Goal: Information Seeking & Learning: Learn about a topic

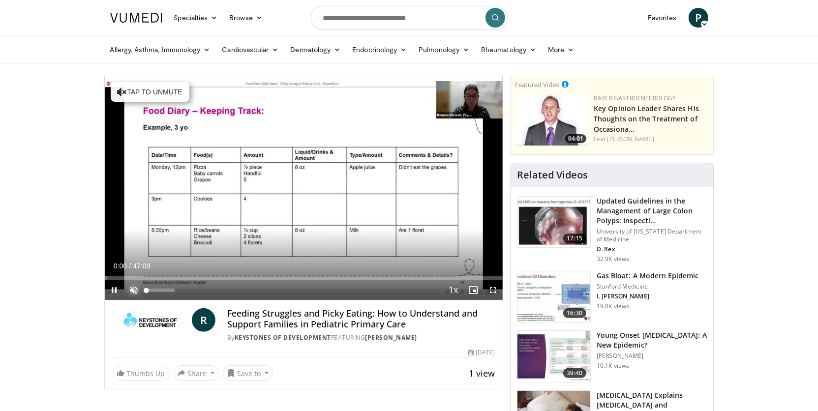
click at [133, 291] on span "Video Player" at bounding box center [134, 290] width 20 height 20
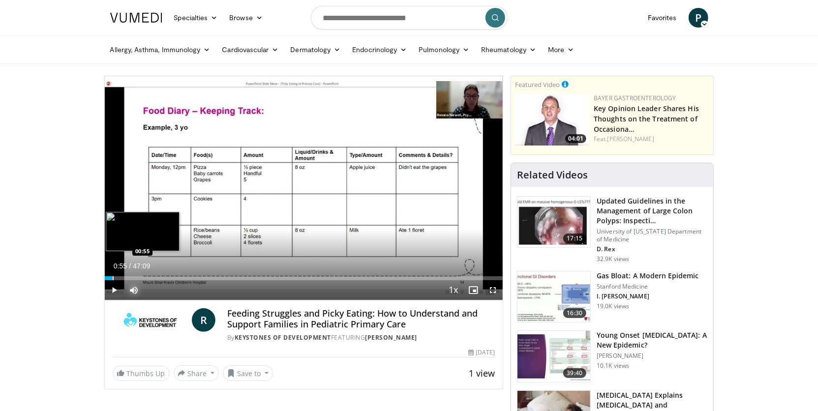
click at [113, 278] on div "Progress Bar" at bounding box center [113, 278] width 1 height 4
click at [130, 275] on div "Loaded : 3.89% 00:57 02:57" at bounding box center [304, 275] width 398 height 9
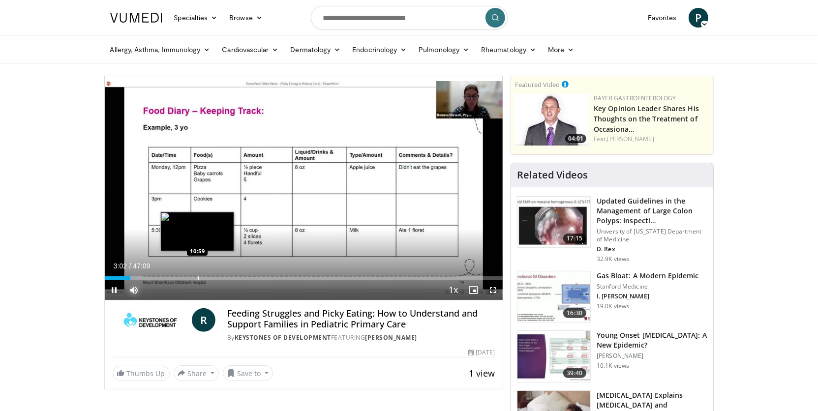
click at [198, 277] on div "Progress Bar" at bounding box center [198, 278] width 1 height 4
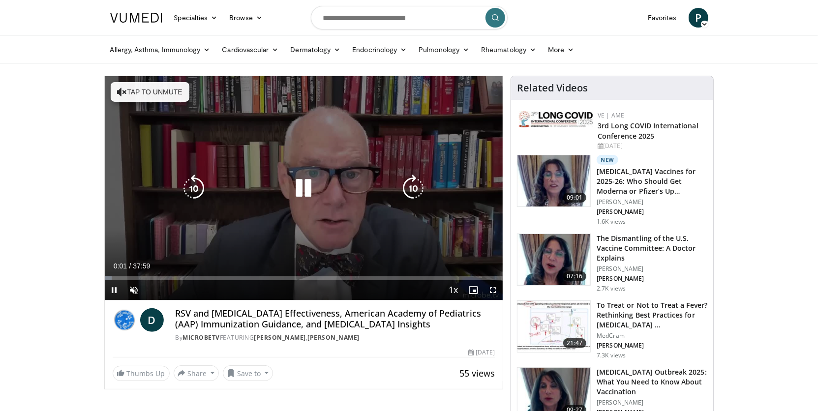
click at [157, 95] on button "Tap to unmute" at bounding box center [150, 92] width 79 height 20
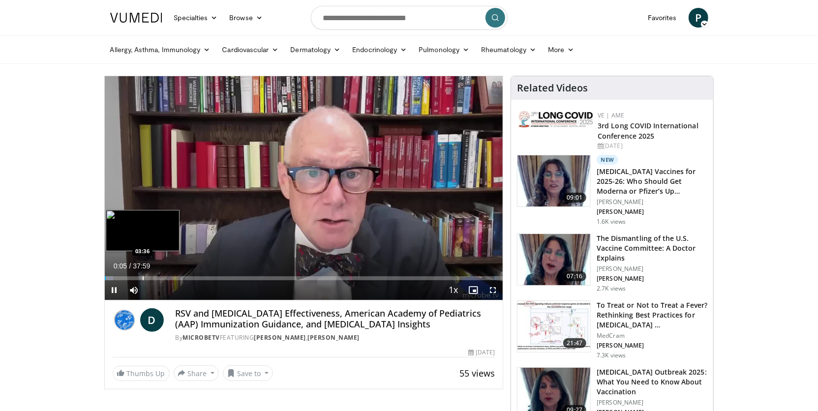
click at [143, 276] on div "Progress Bar" at bounding box center [143, 278] width 1 height 4
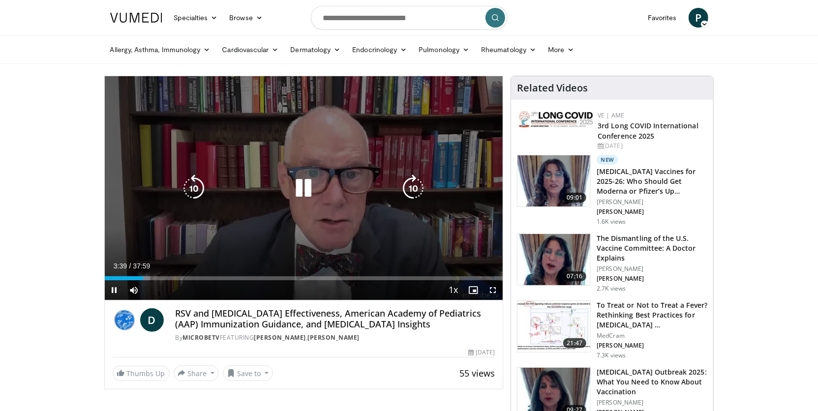
click at [216, 278] on video-js "**********" at bounding box center [304, 188] width 398 height 224
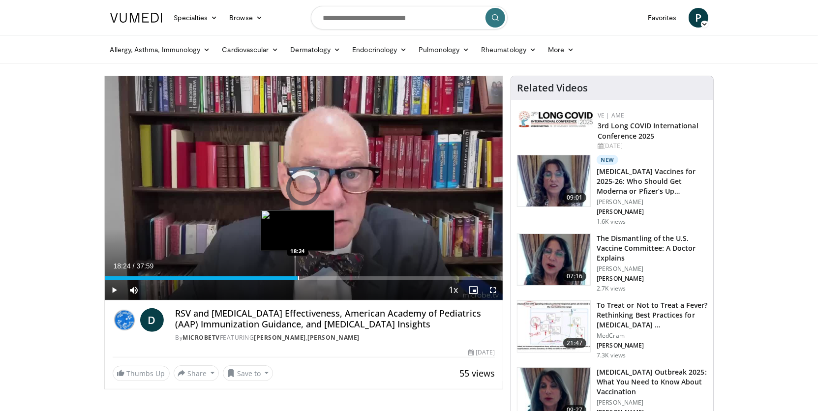
click at [297, 272] on div "Loaded : 12.70% 18:24 18:24" at bounding box center [304, 275] width 398 height 9
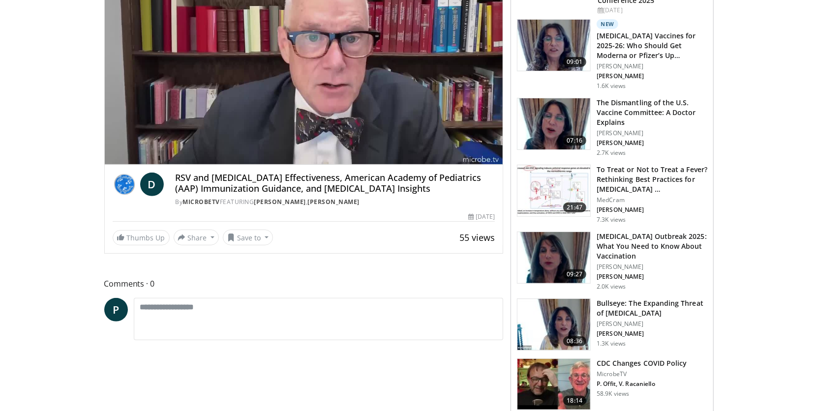
scroll to position [294, 0]
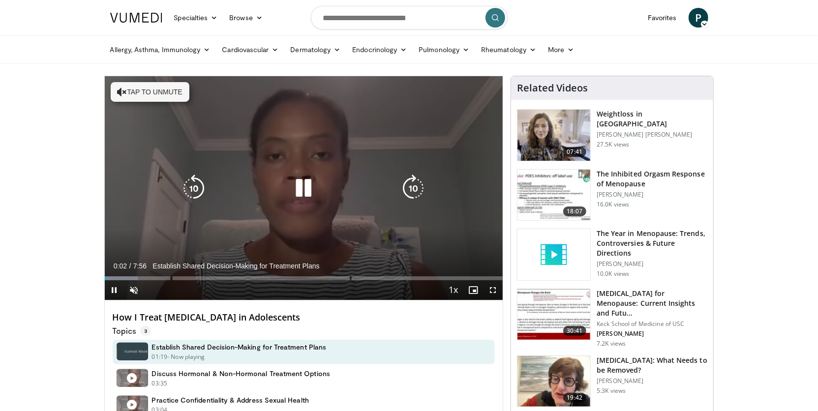
click at [133, 89] on button "Tap to unmute" at bounding box center [150, 92] width 79 height 20
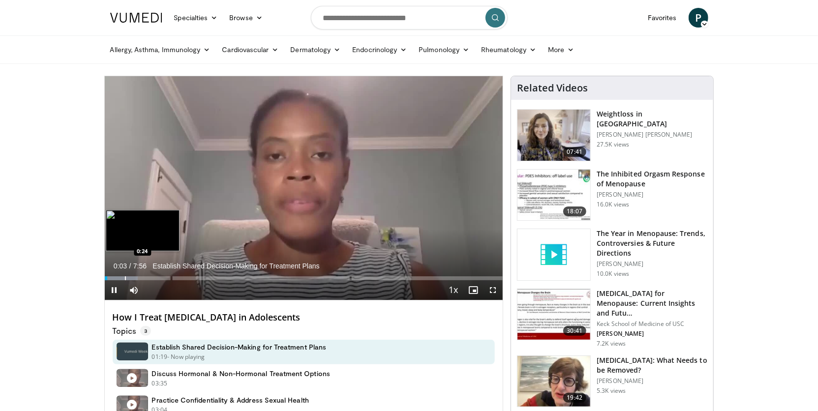
click at [125, 276] on div "Progress Bar" at bounding box center [125, 278] width 1 height 4
click at [159, 278] on div "Progress Bar" at bounding box center [159, 278] width 1 height 4
click at [117, 276] on div "Progress Bar" at bounding box center [117, 278] width 1 height 4
click at [112, 278] on div "Progress Bar" at bounding box center [112, 278] width 1 height 4
click at [109, 278] on div "Progress Bar" at bounding box center [109, 278] width 1 height 4
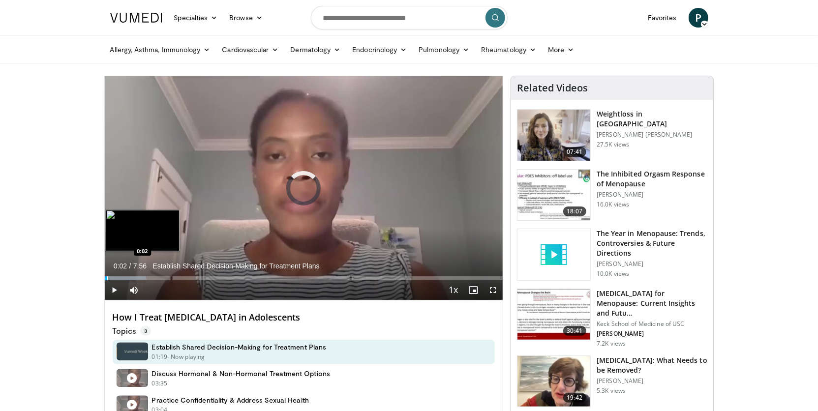
click at [107, 278] on div "Progress Bar" at bounding box center [107, 278] width 1 height 4
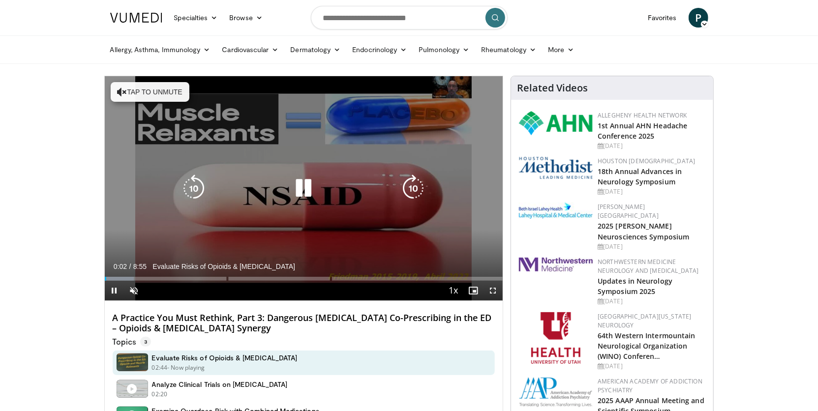
click at [155, 89] on button "Tap to unmute" at bounding box center [150, 92] width 79 height 20
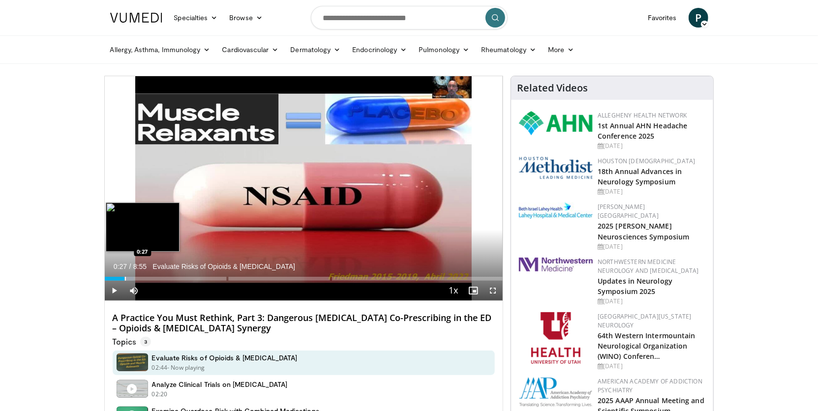
click at [125, 277] on div "Progress Bar" at bounding box center [125, 279] width 1 height 4
click at [151, 274] on div "Loaded : 16.67% 1:02 1:02" at bounding box center [304, 275] width 398 height 9
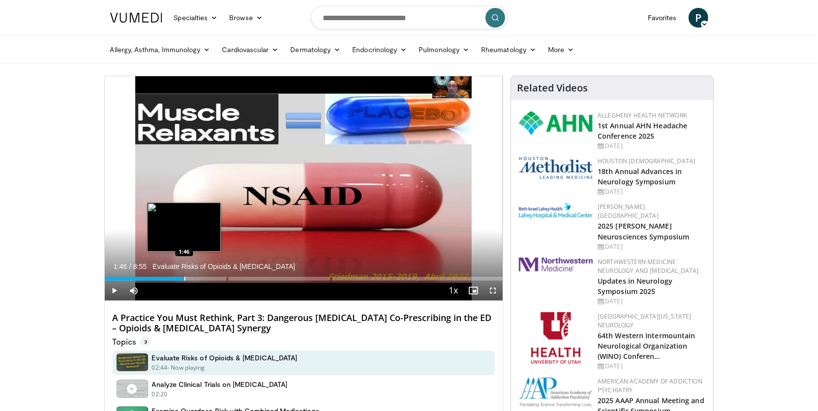
click at [184, 277] on div "Progress Bar" at bounding box center [184, 279] width 1 height 4
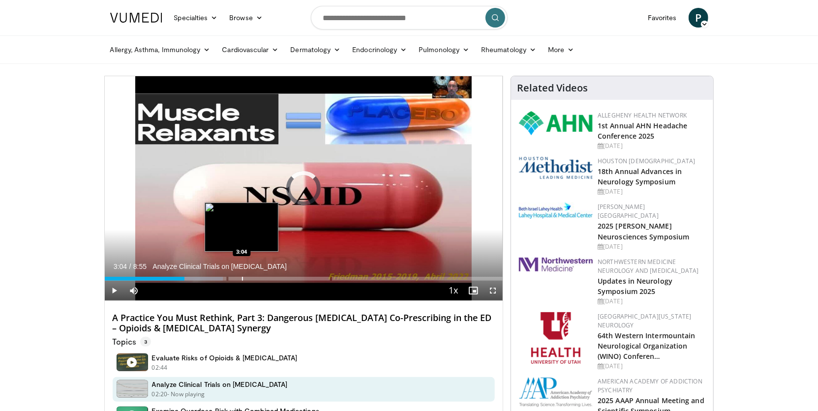
click at [241, 276] on div "Loaded : 29.65% 1:47 3:04" at bounding box center [304, 275] width 398 height 9
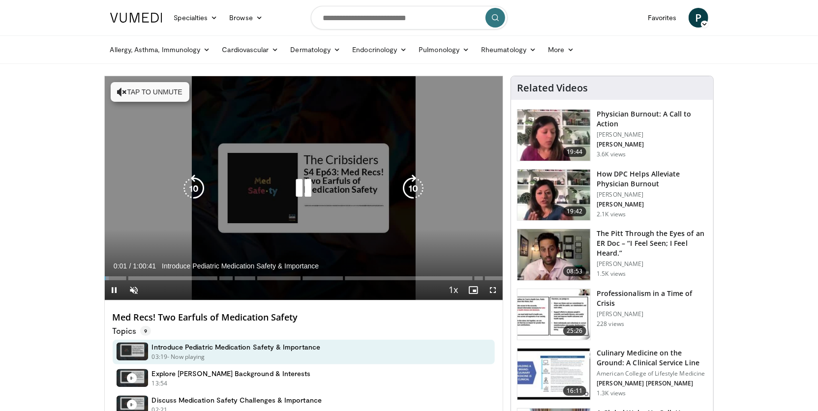
click at [147, 89] on button "Tap to unmute" at bounding box center [150, 92] width 79 height 20
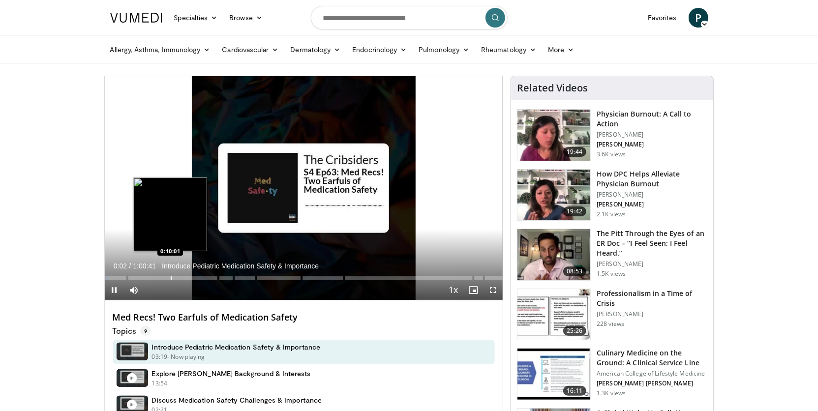
click at [171, 276] on div "Progress Bar" at bounding box center [171, 278] width 1 height 4
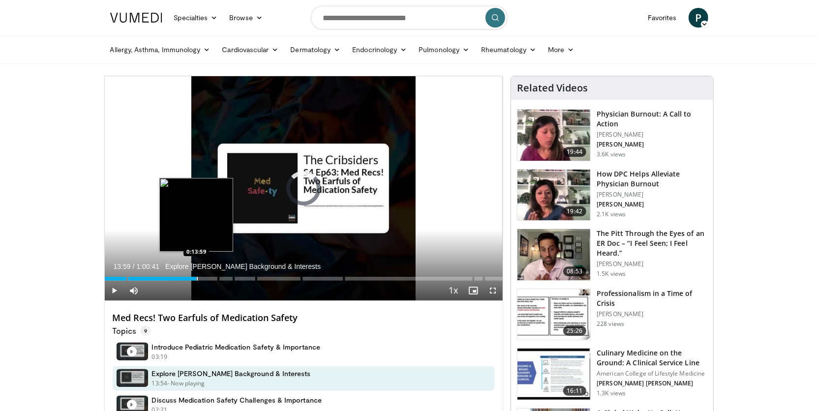
click at [197, 279] on div "Progress Bar" at bounding box center [197, 279] width 1 height 4
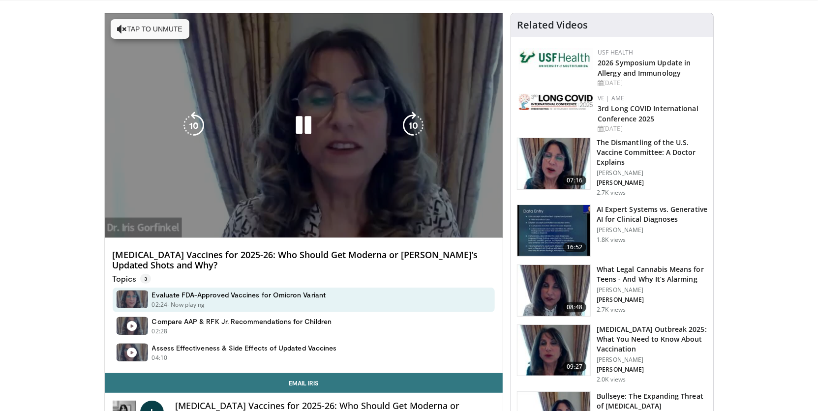
scroll to position [46, 0]
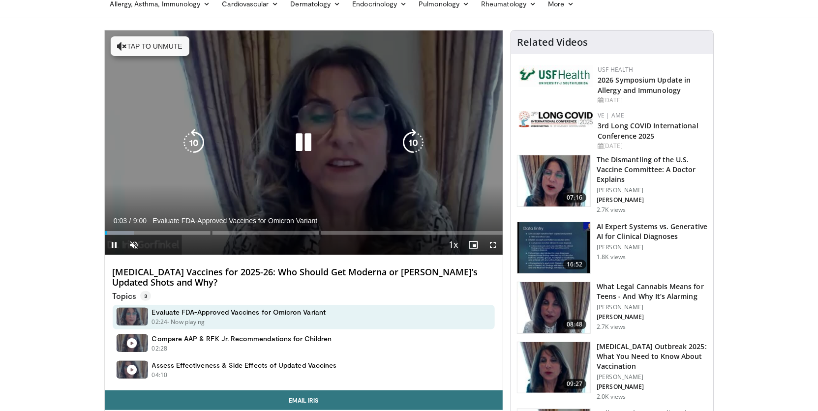
click at [169, 42] on button "Tap to unmute" at bounding box center [150, 46] width 79 height 20
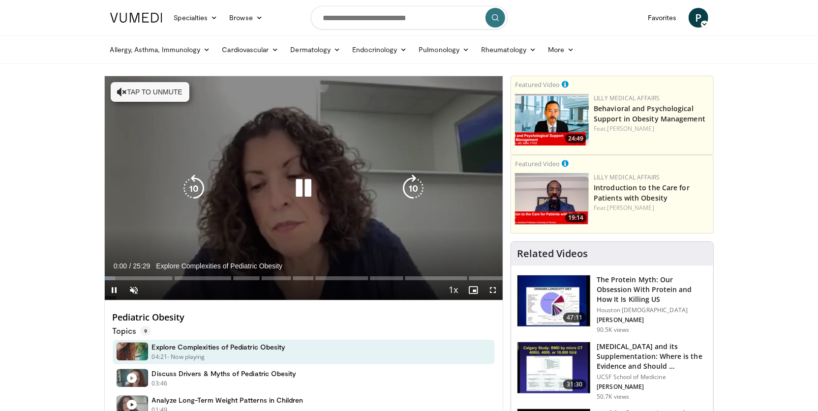
click at [179, 94] on button "Tap to unmute" at bounding box center [150, 92] width 79 height 20
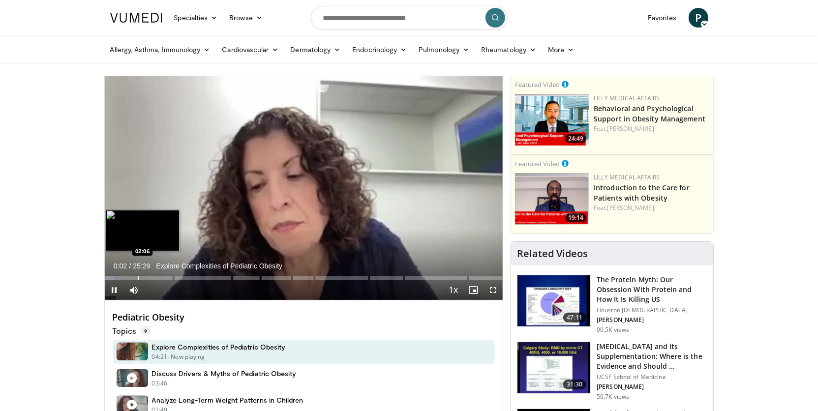
click at [138, 277] on div "Progress Bar" at bounding box center [138, 278] width 1 height 4
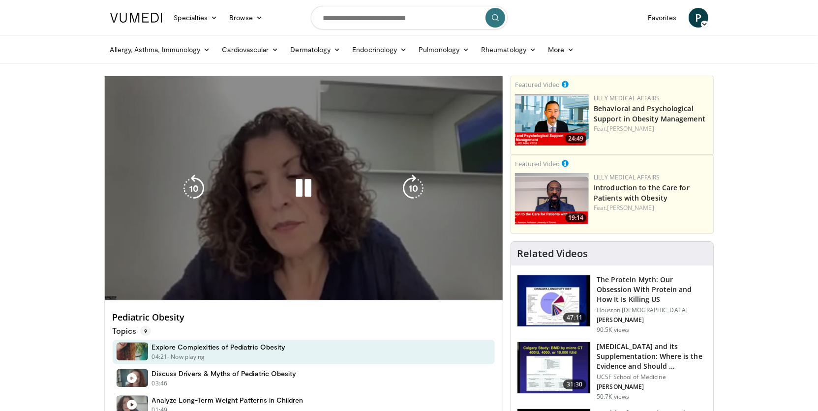
click at [154, 276] on video-js "**********" at bounding box center [304, 188] width 398 height 224
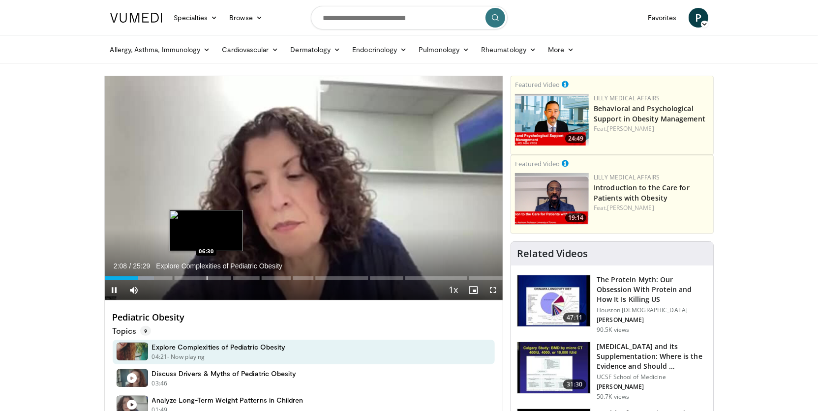
click at [207, 276] on div "Progress Bar" at bounding box center [207, 278] width 1 height 4
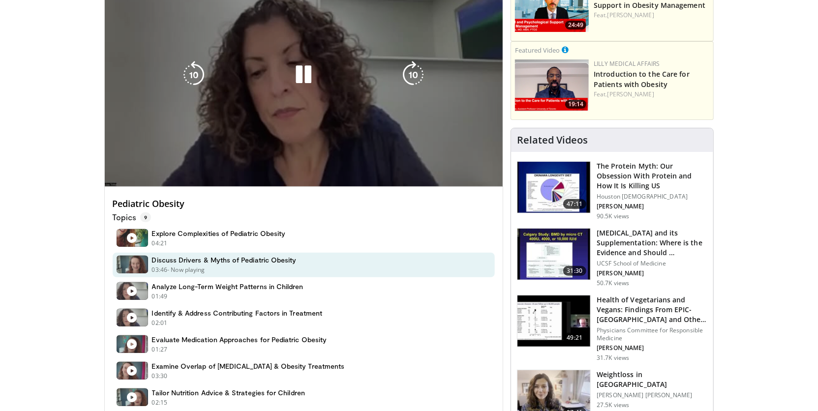
scroll to position [119, 0]
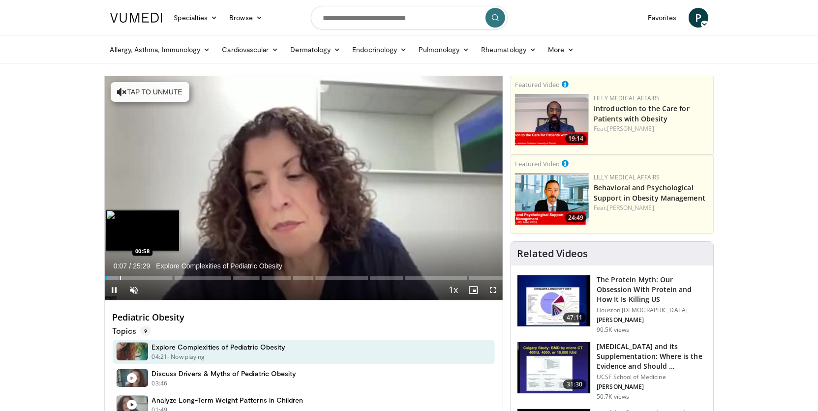
click at [120, 279] on div "Progress Bar" at bounding box center [120, 278] width 1 height 4
click at [141, 278] on div "Progress Bar" at bounding box center [141, 278] width 1 height 4
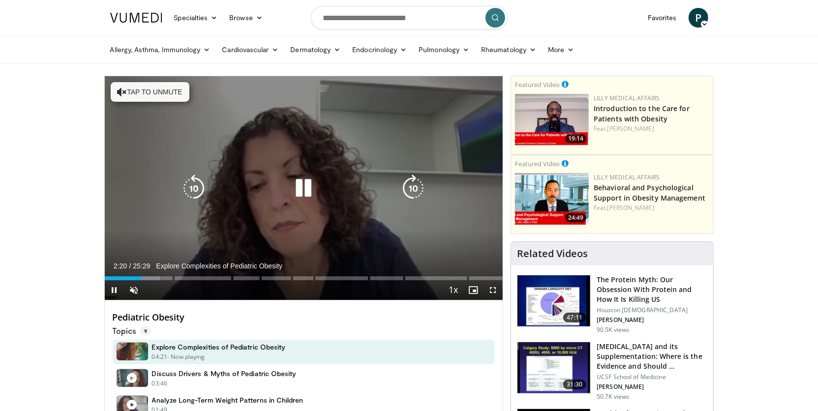
click at [172, 87] on button "Tap to unmute" at bounding box center [150, 92] width 79 height 20
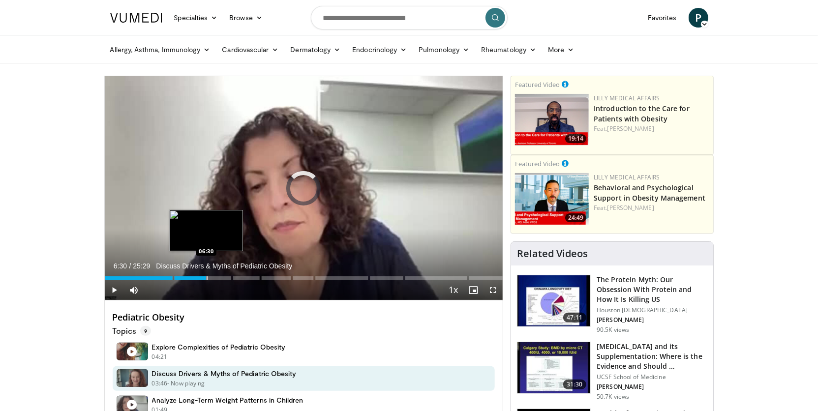
click at [207, 277] on div "Progress Bar" at bounding box center [207, 278] width 1 height 4
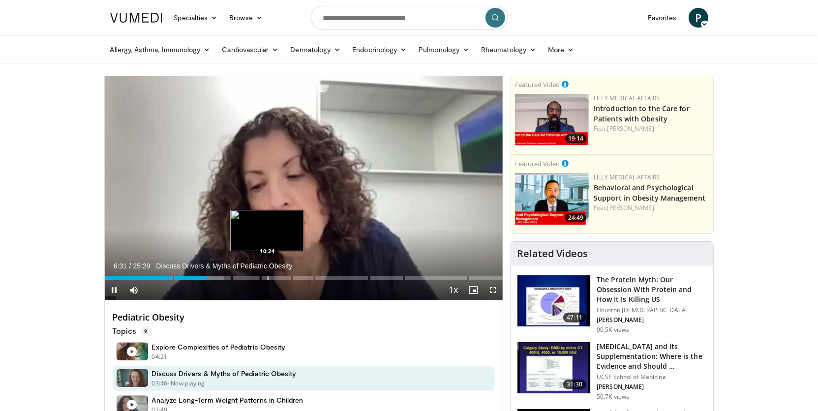
click at [267, 274] on div "Loaded : 30.03% 06:31 10:24" at bounding box center [304, 275] width 398 height 9
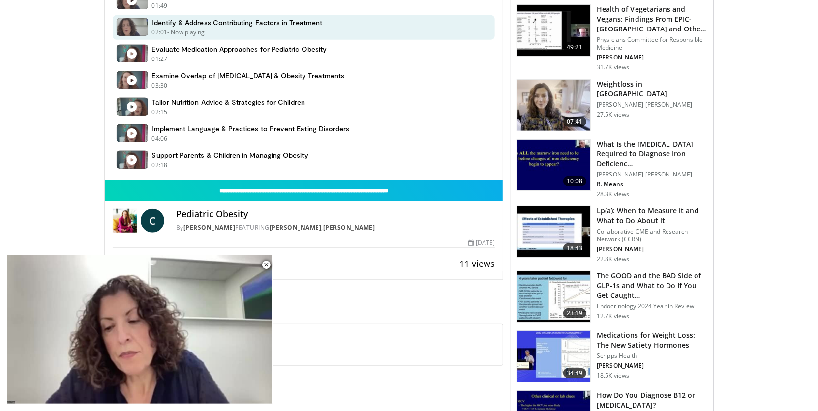
scroll to position [405, 0]
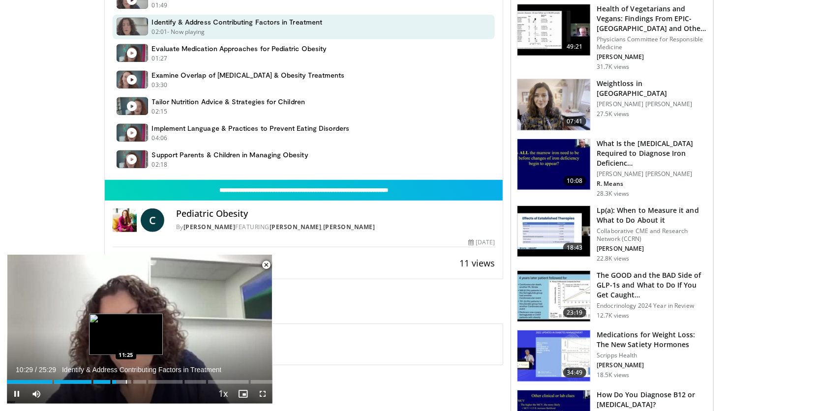
click at [127, 384] on div "Progress Bar" at bounding box center [126, 382] width 1 height 4
click at [151, 384] on div "Progress Bar" at bounding box center [151, 382] width 1 height 4
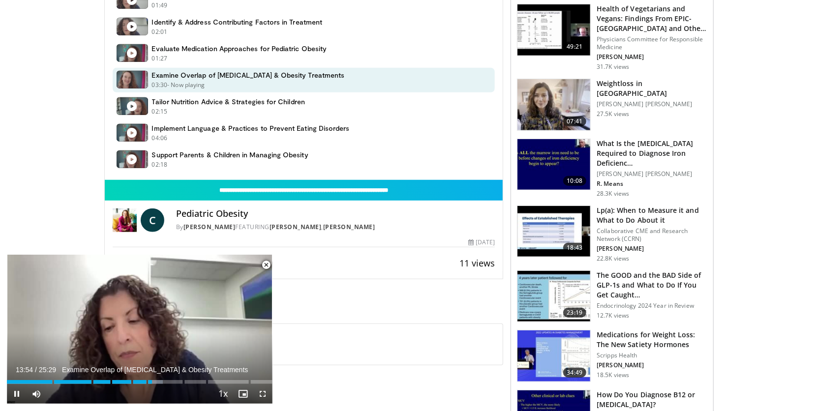
click at [266, 266] on span "Video Player" at bounding box center [266, 265] width 20 height 20
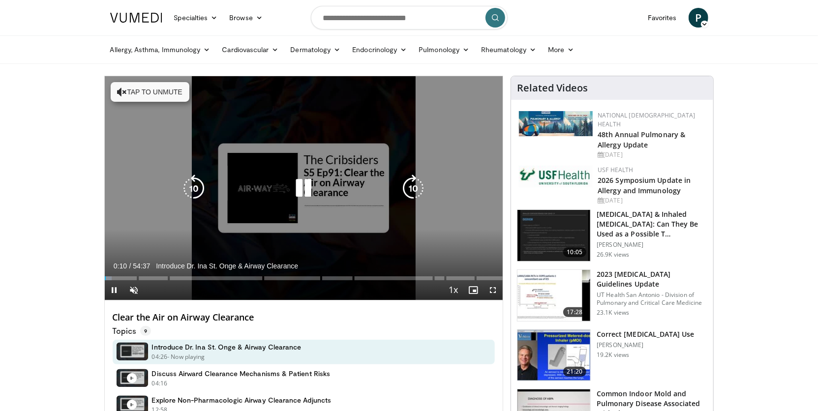
click at [165, 92] on button "Tap to unmute" at bounding box center [150, 92] width 79 height 20
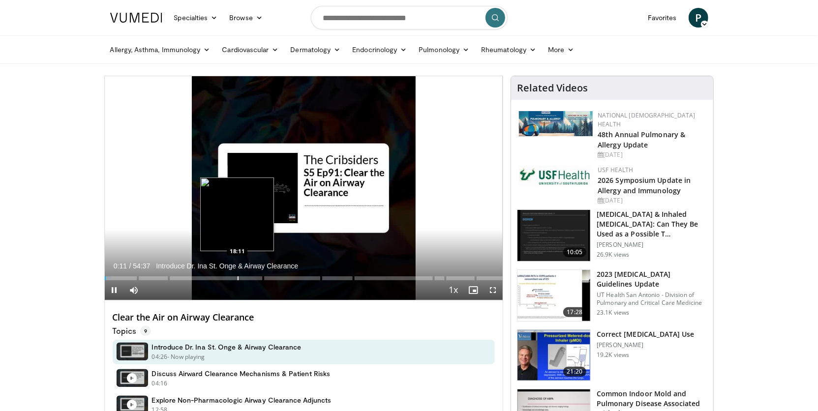
click at [237, 277] on div "Progress Bar" at bounding box center [237, 278] width 1 height 4
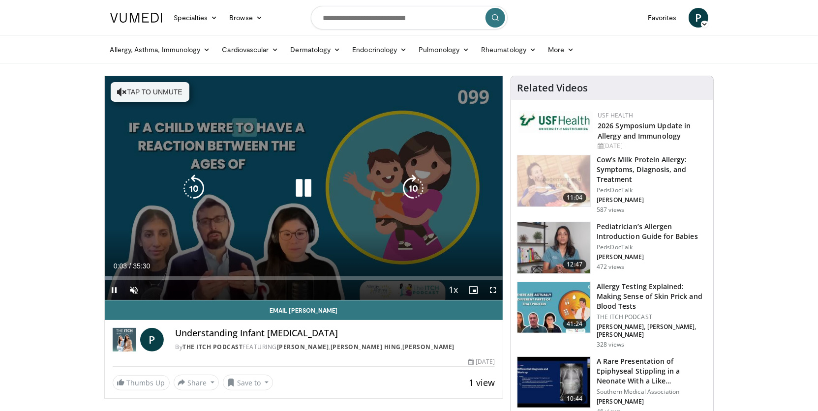
click at [163, 94] on button "Tap to unmute" at bounding box center [150, 92] width 79 height 20
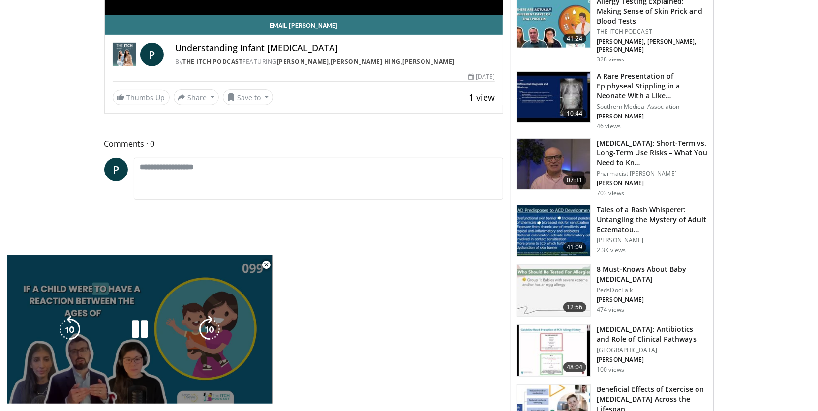
scroll to position [322, 0]
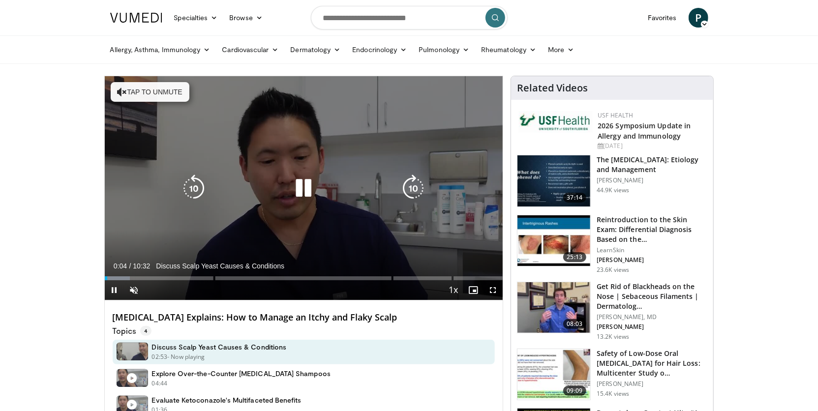
click at [159, 94] on button "Tap to unmute" at bounding box center [150, 92] width 79 height 20
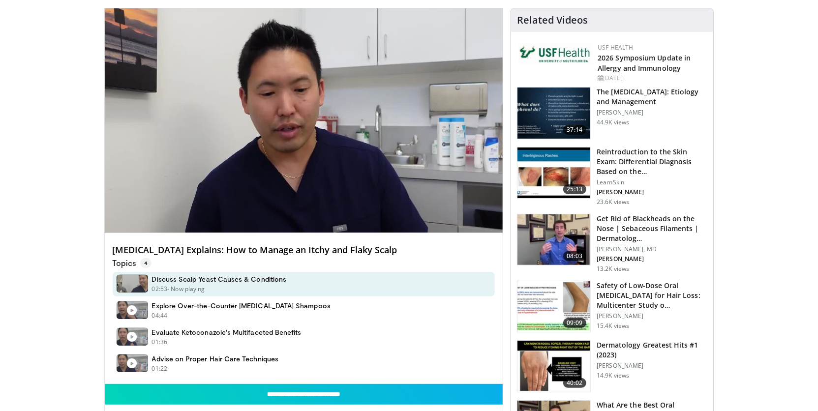
scroll to position [70, 0]
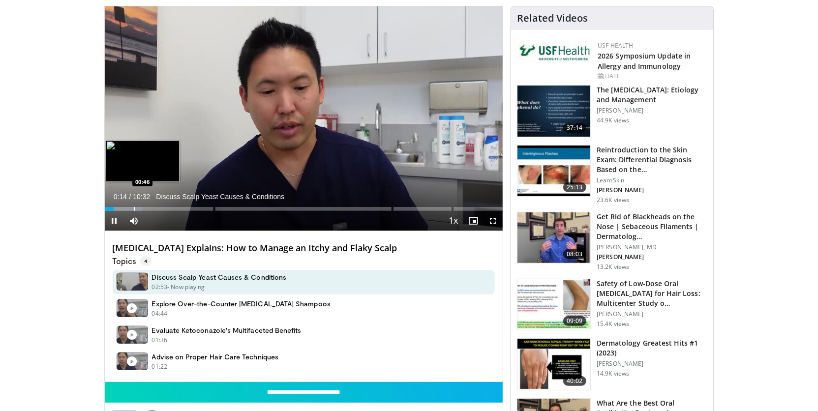
click at [133, 206] on div "Loaded : 9.46% 00:14 00:46" at bounding box center [304, 206] width 398 height 9
click at [148, 206] on div "Loaded : 9.46% 00:46 01:10" at bounding box center [304, 206] width 398 height 9
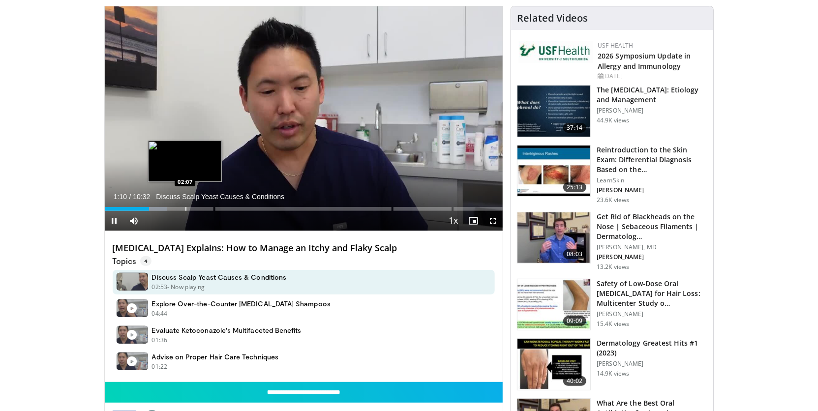
click at [185, 207] on div "Progress Bar" at bounding box center [185, 209] width 1 height 4
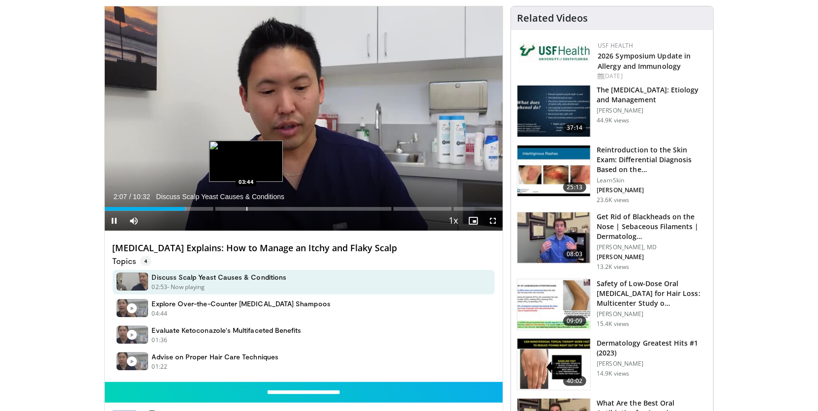
click at [246, 208] on div "Progress Bar" at bounding box center [246, 209] width 1 height 4
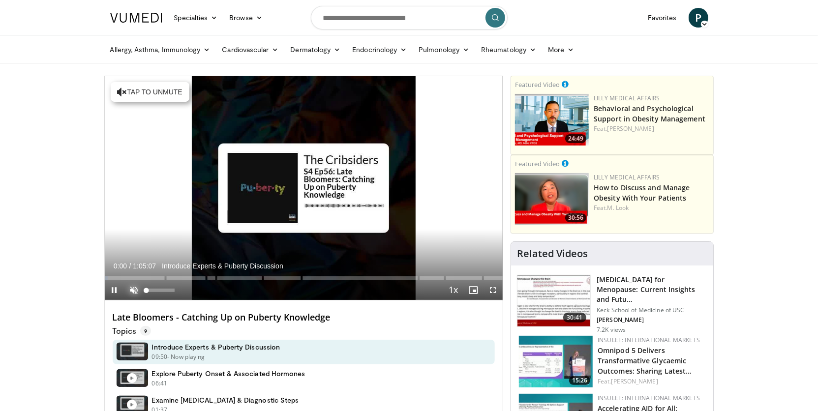
click at [135, 288] on span "Video Player" at bounding box center [134, 290] width 20 height 20
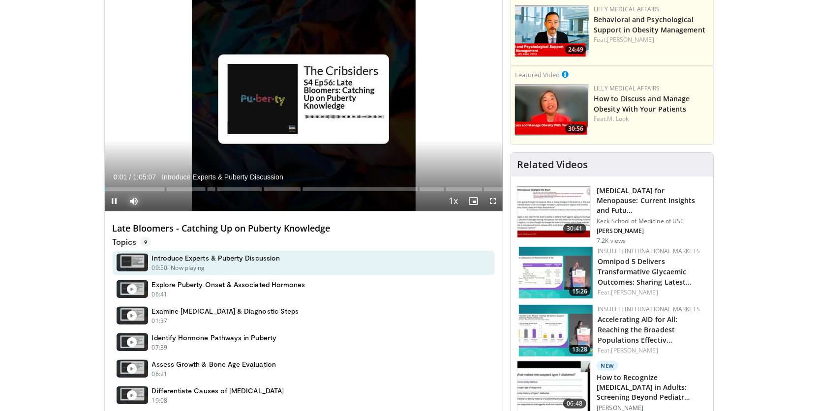
scroll to position [90, 0]
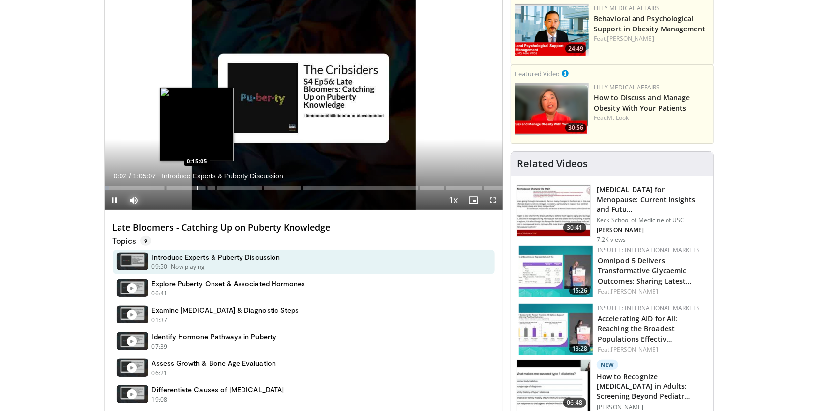
click at [196, 186] on div "Loaded : 1.02% 0:00:02 0:15:05" at bounding box center [304, 185] width 398 height 9
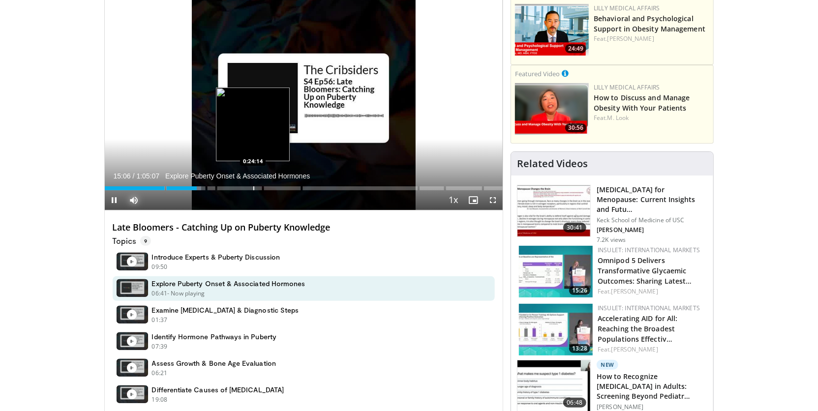
click at [253, 187] on div "Progress Bar" at bounding box center [253, 188] width 1 height 4
